Goal: Task Accomplishment & Management: Manage account settings

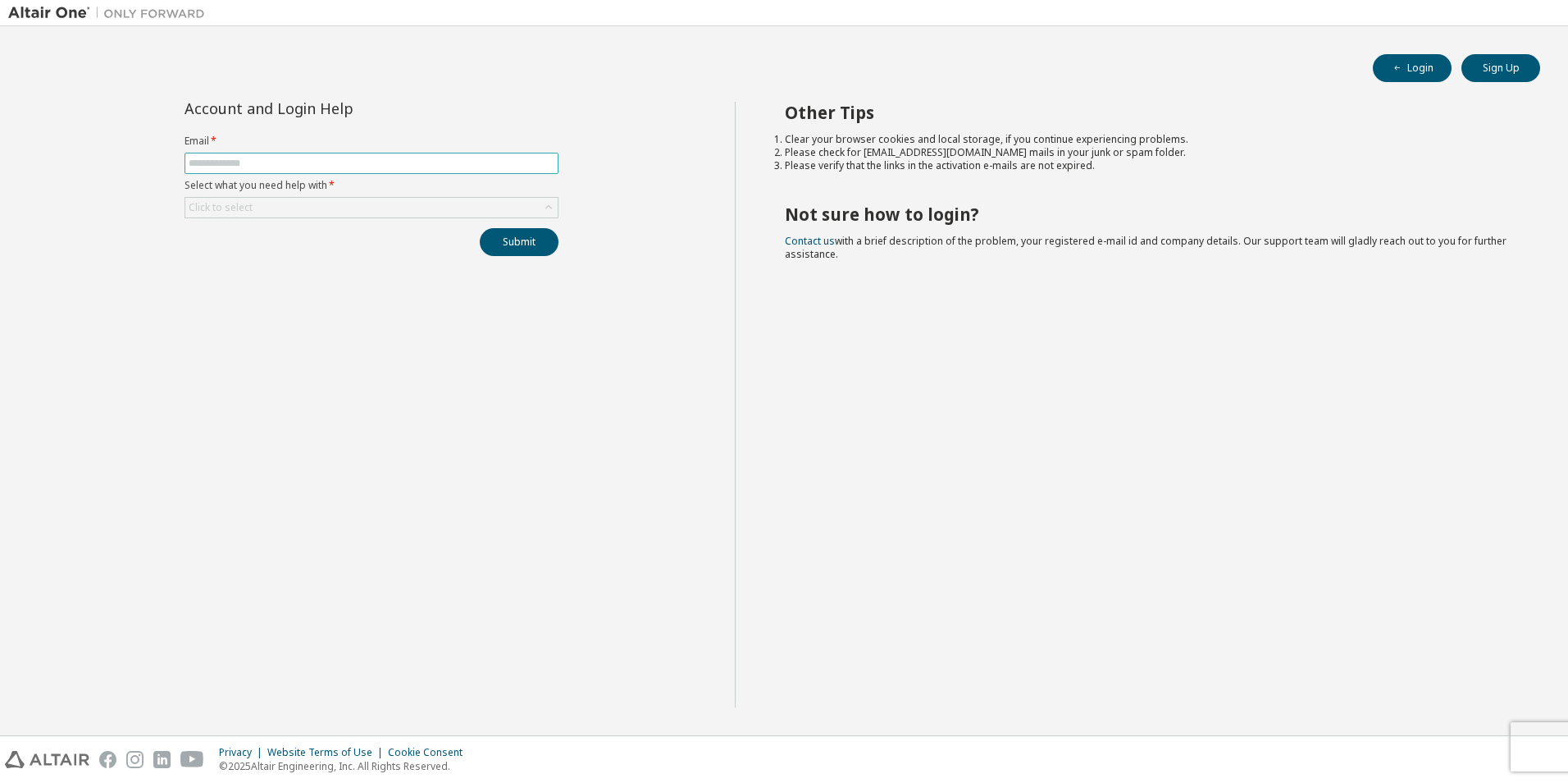
click at [279, 164] on input "text" at bounding box center [371, 163] width 366 height 13
type input "**********"
click at [492, 206] on div "Click to select" at bounding box center [371, 208] width 372 height 20
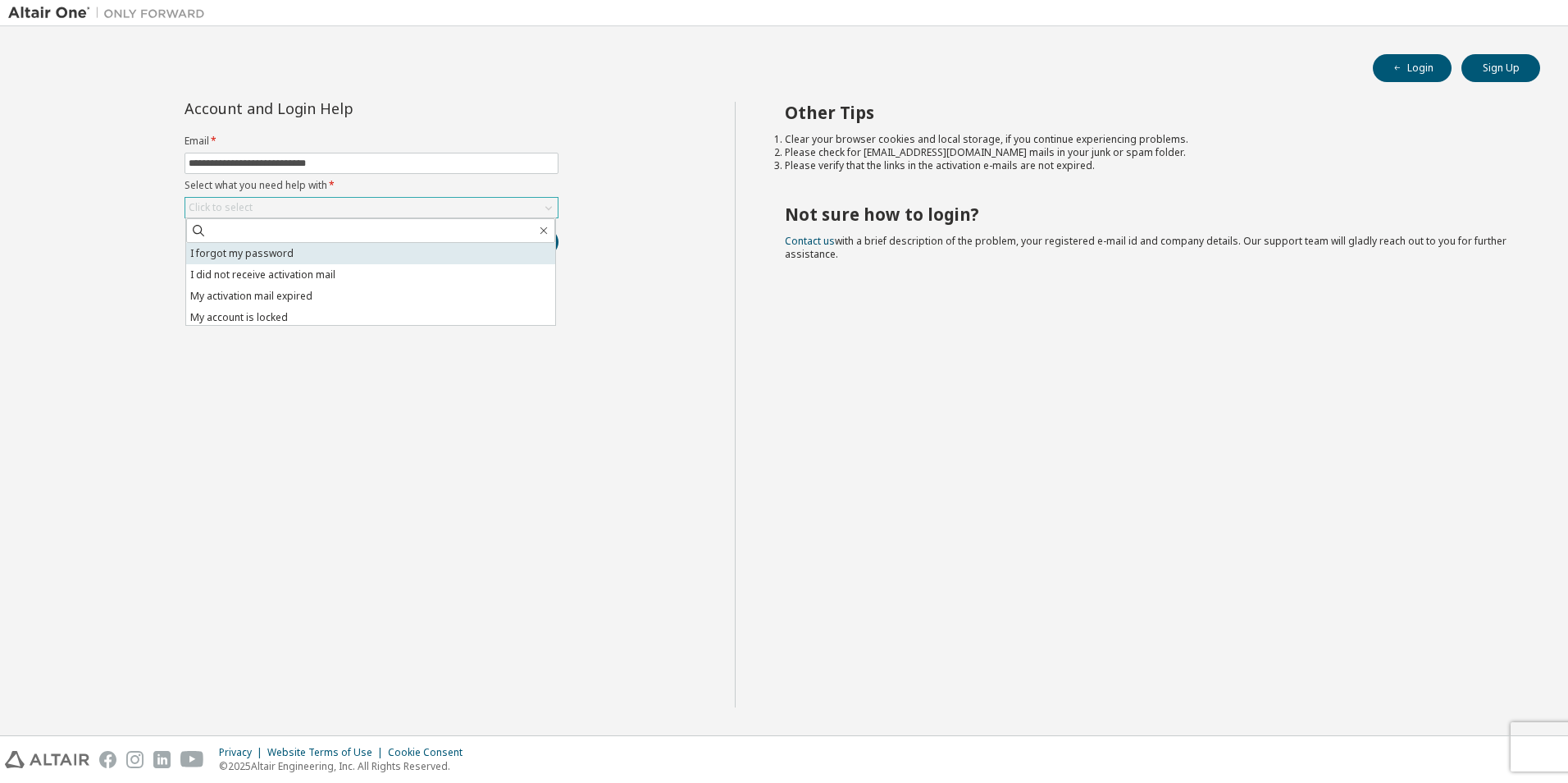
click at [270, 256] on li "I forgot my password" at bounding box center [370, 253] width 369 height 21
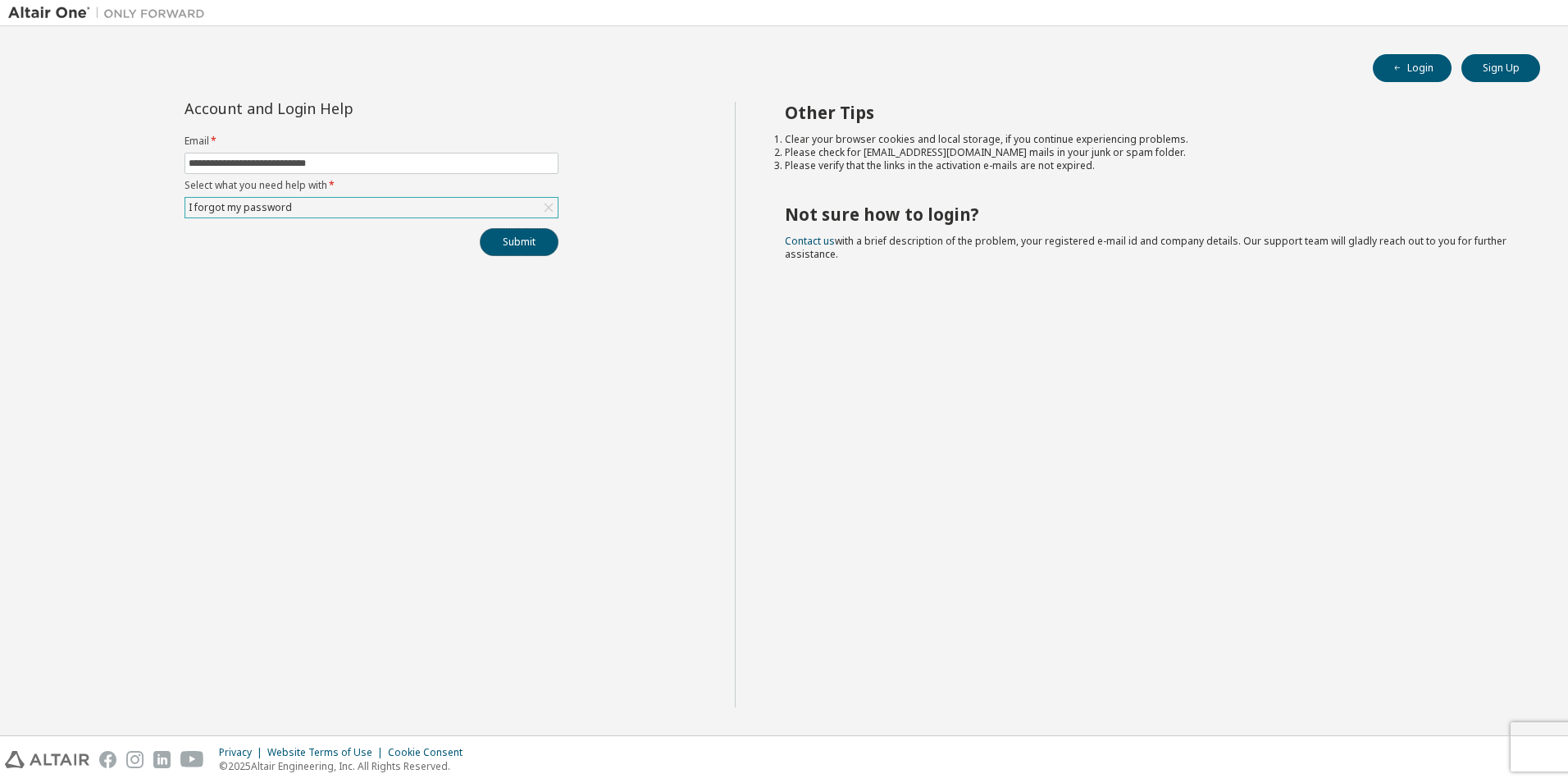
click at [519, 242] on button "Submit" at bounding box center [519, 242] width 78 height 28
click at [1429, 71] on button "Login" at bounding box center [1412, 68] width 78 height 28
